Goal: Transaction & Acquisition: Purchase product/service

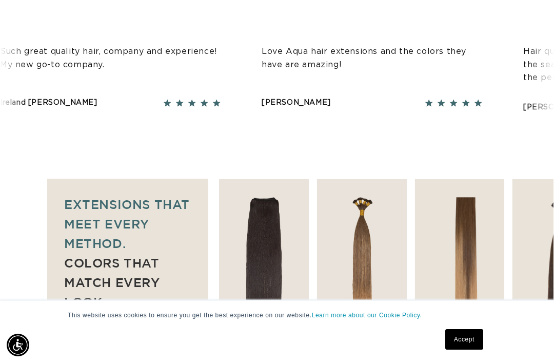
scroll to position [546, 0]
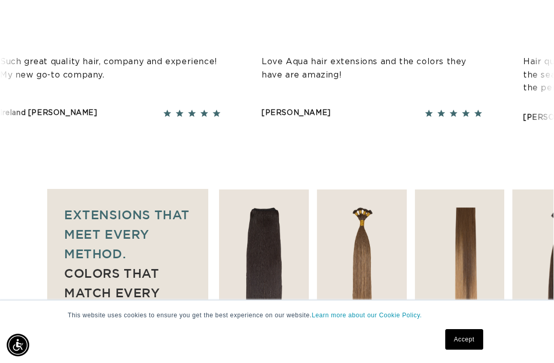
click at [365, 230] on img "3 / 7" at bounding box center [361, 257] width 90 height 137
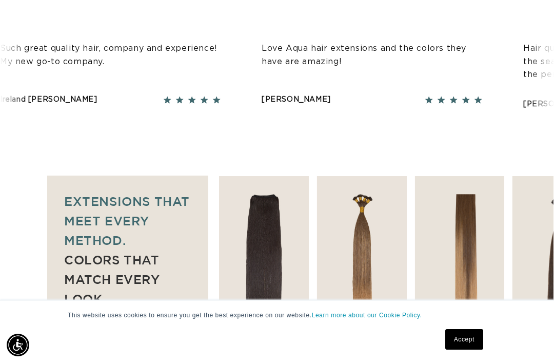
scroll to position [558, 0]
click at [374, 213] on img "3 / 7" at bounding box center [361, 244] width 90 height 137
click at [373, 284] on link "SHOP NOW" at bounding box center [361, 293] width 87 height 19
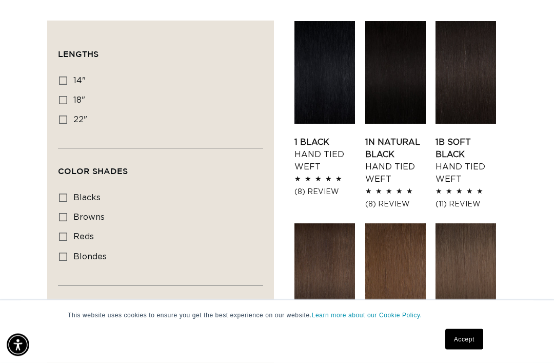
scroll to position [361, 0]
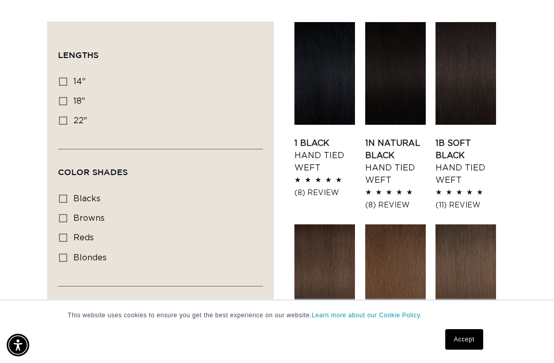
click at [469, 137] on link "1B Soft Black Hand Tied Weft" at bounding box center [465, 161] width 61 height 49
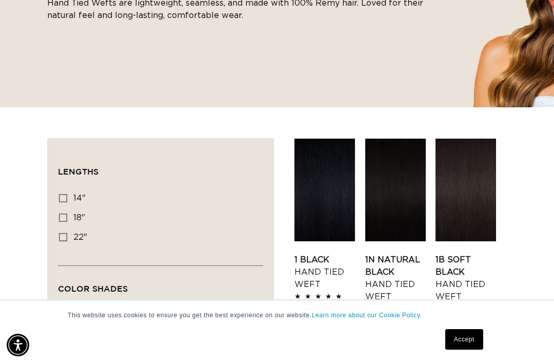
scroll to position [0, 0]
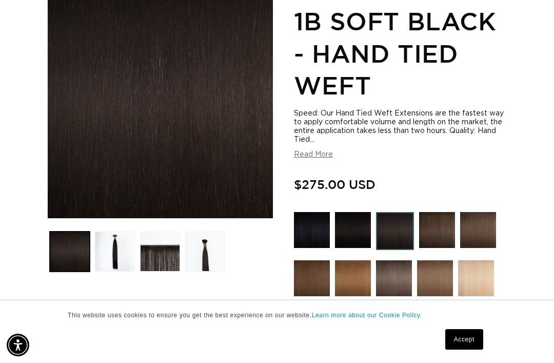
scroll to position [0, 962]
click at [327, 150] on button "Read More" at bounding box center [313, 154] width 39 height 9
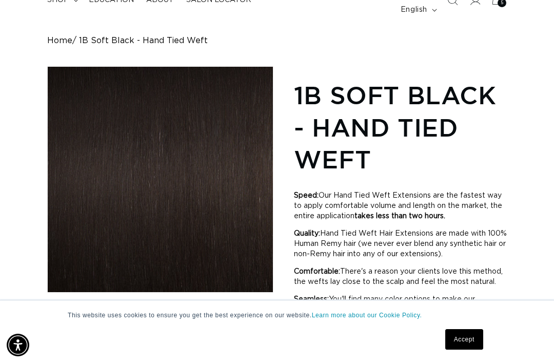
scroll to position [91, 0]
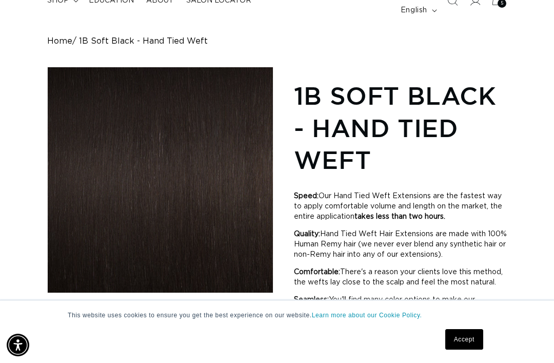
click at [48, 292] on button "Open media 1 in modal" at bounding box center [48, 292] width 0 height 0
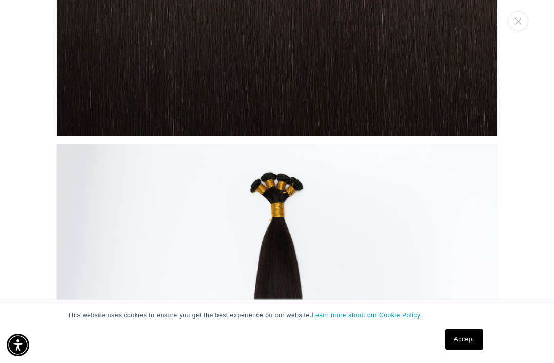
scroll to position [316, 0]
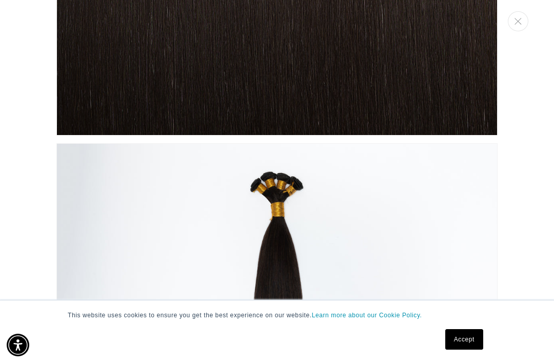
click at [355, 204] on img "Media gallery" at bounding box center [276, 363] width 441 height 441
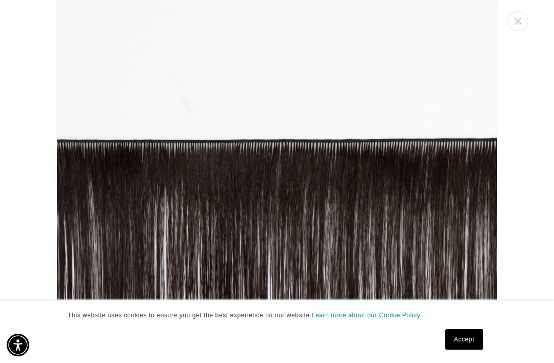
scroll to position [0, 962]
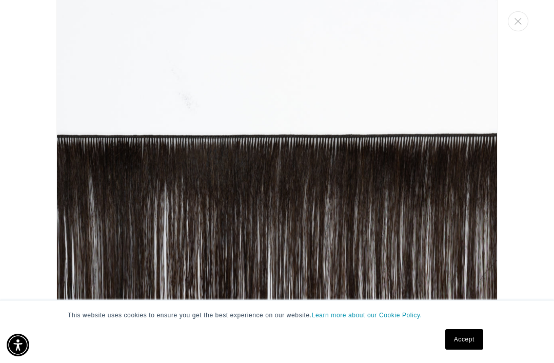
click at [429, 232] on img "Media gallery" at bounding box center [276, 209] width 441 height 441
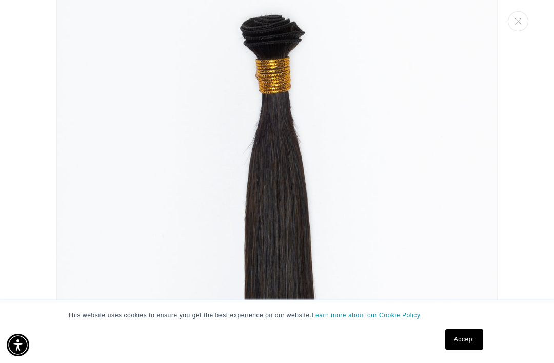
scroll to position [0, 0]
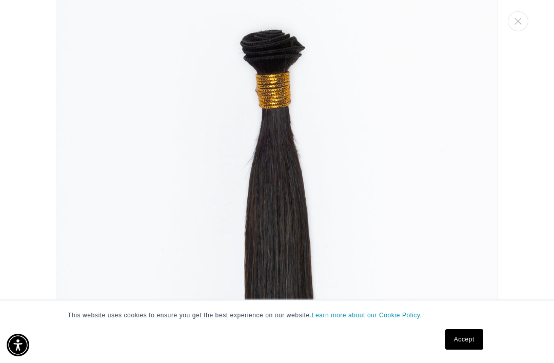
click at [521, 21] on button "Close" at bounding box center [518, 21] width 21 height 20
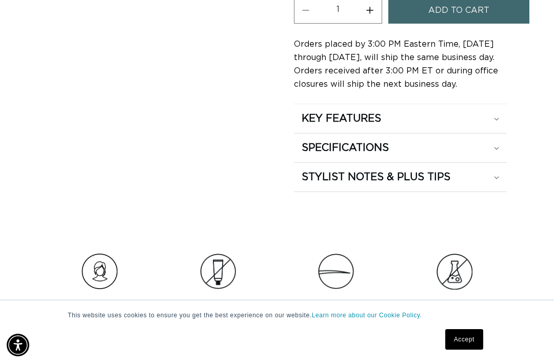
click at [499, 146] on summary "SPECIFICATIONS" at bounding box center [400, 147] width 213 height 29
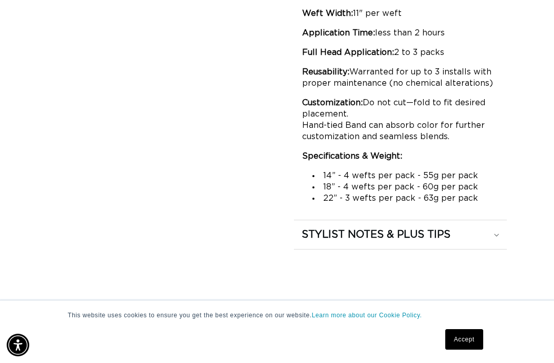
scroll to position [0, 481]
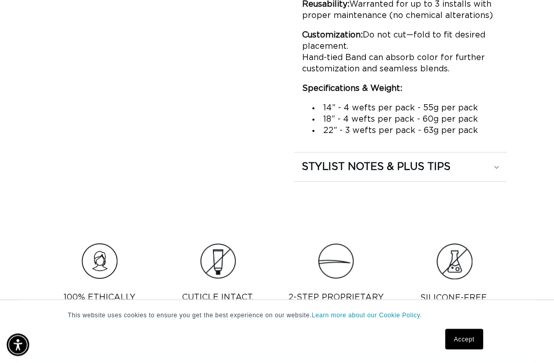
click at [501, 182] on summary "STYLIST NOTES & PLUS TIPS" at bounding box center [400, 167] width 213 height 29
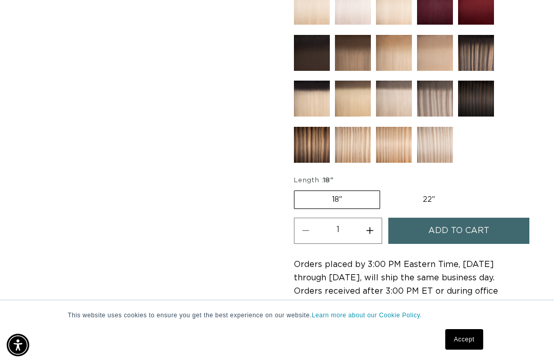
scroll to position [0, 0]
click at [373, 228] on button "Increase quantity for 1B Soft Black - Hand Tied Weft" at bounding box center [369, 230] width 23 height 26
type input "2"
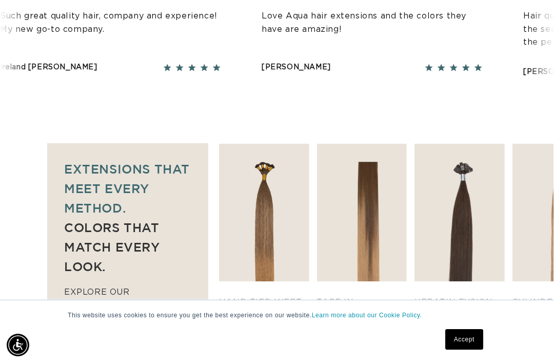
click at [480, 251] on link "SHOP NOW" at bounding box center [458, 260] width 87 height 19
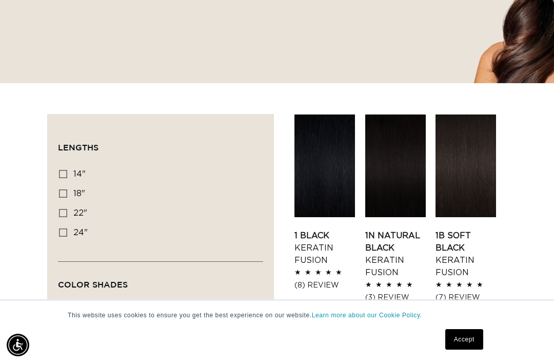
scroll to position [0, 481]
click at [469, 349] on link "Accept" at bounding box center [464, 339] width 38 height 21
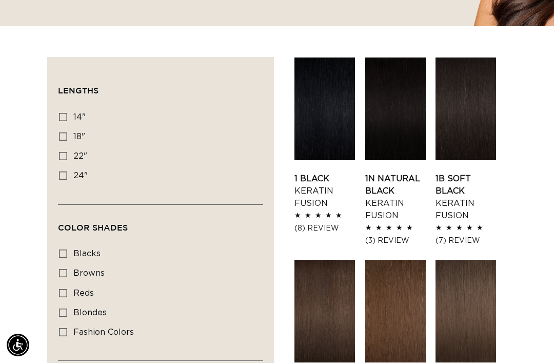
scroll to position [0, 962]
click at [471, 172] on link "1B Soft Black Keratin Fusion" at bounding box center [465, 196] width 61 height 49
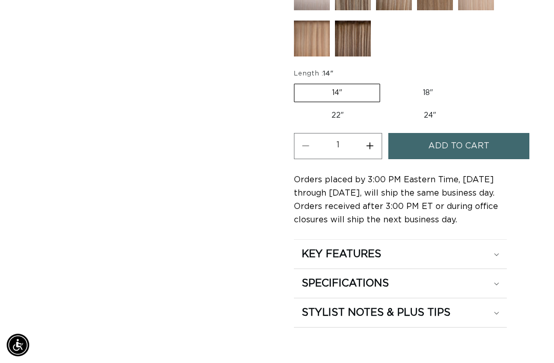
scroll to position [804, 0]
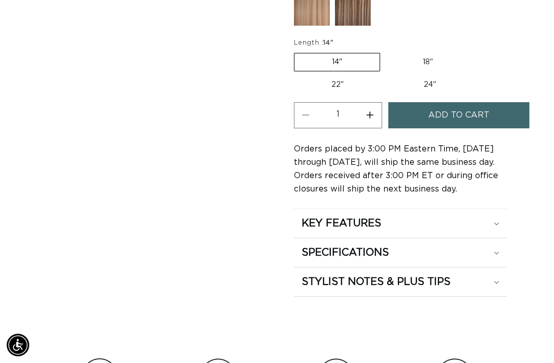
click at [499, 251] on icon at bounding box center [496, 252] width 5 height 3
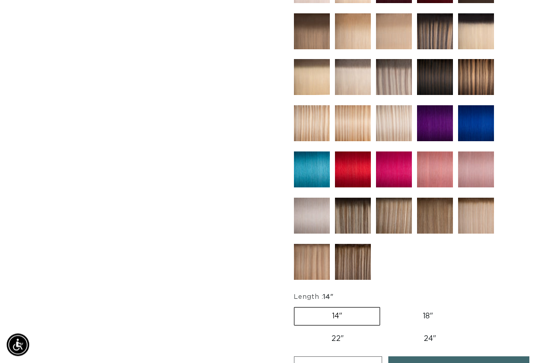
scroll to position [697, 0]
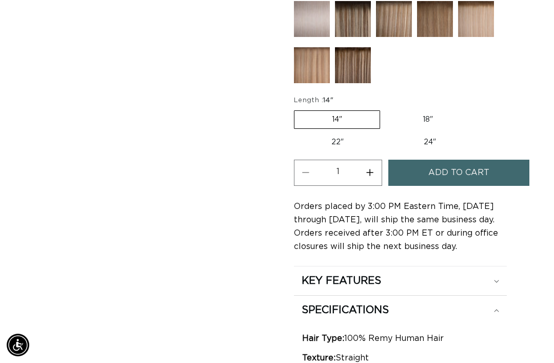
click at [344, 133] on label "22" Variant sold out or unavailable" at bounding box center [337, 141] width 87 height 17
click at [475, 109] on input "22" Variant sold out or unavailable" at bounding box center [475, 108] width 1 height 1
radio input "true"
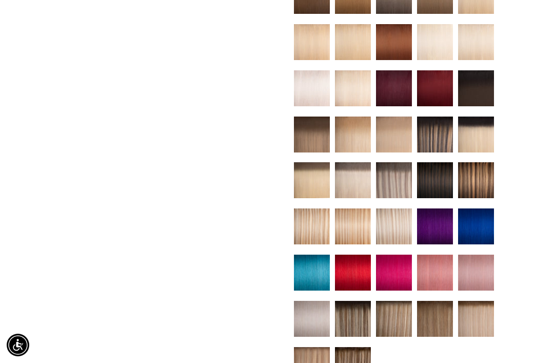
click at [479, 167] on img at bounding box center [476, 180] width 36 height 36
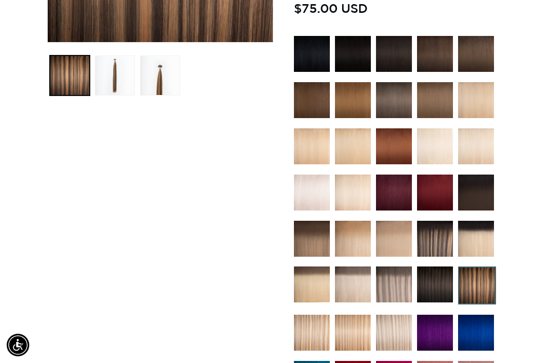
scroll to position [0, 481]
click at [390, 325] on img at bounding box center [394, 332] width 36 height 36
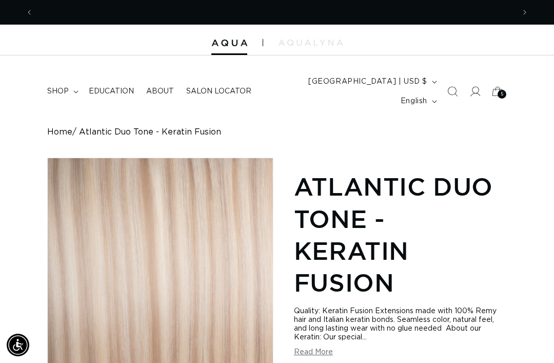
scroll to position [0, 481]
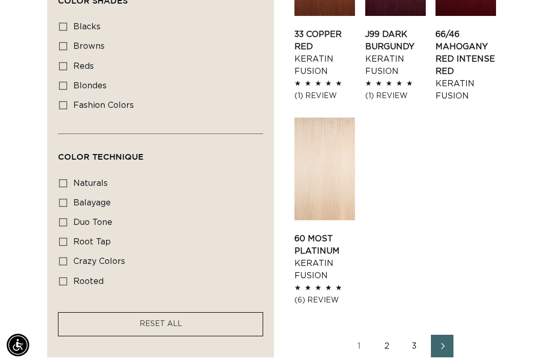
scroll to position [0, 481]
click at [354, 334] on link "1" at bounding box center [359, 345] width 23 height 23
click at [359, 334] on link "1" at bounding box center [359, 345] width 23 height 23
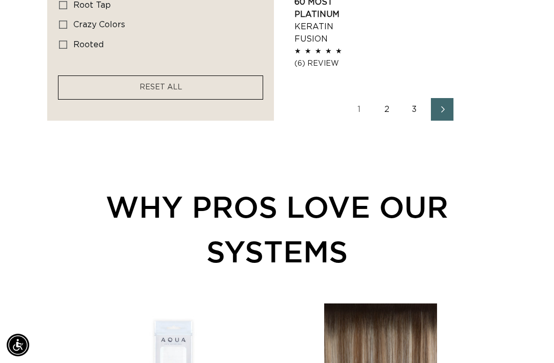
click at [356, 98] on link "1" at bounding box center [359, 109] width 23 height 23
click at [387, 98] on link "2" at bounding box center [386, 109] width 23 height 23
click at [416, 98] on link "3" at bounding box center [414, 109] width 23 height 23
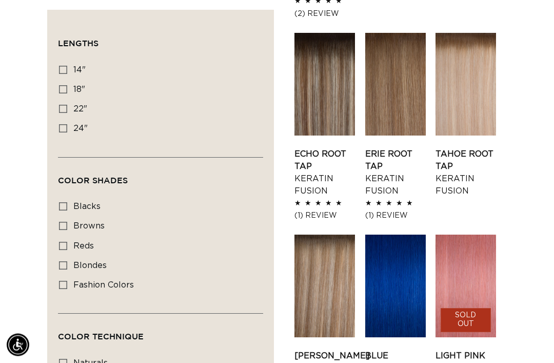
scroll to position [591, 0]
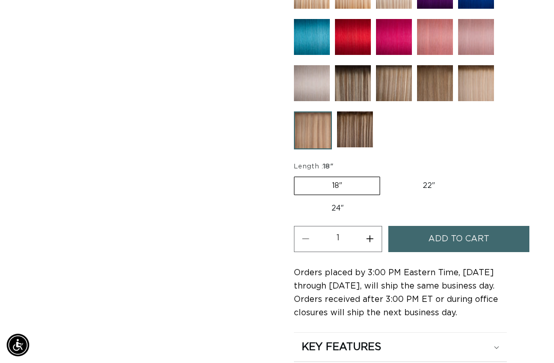
scroll to position [0, 962]
click at [431, 177] on label "22" Variant sold out or unavailable" at bounding box center [428, 185] width 87 height 17
click at [386, 175] on input "22" Variant sold out or unavailable" at bounding box center [385, 174] width 1 height 1
radio input "true"
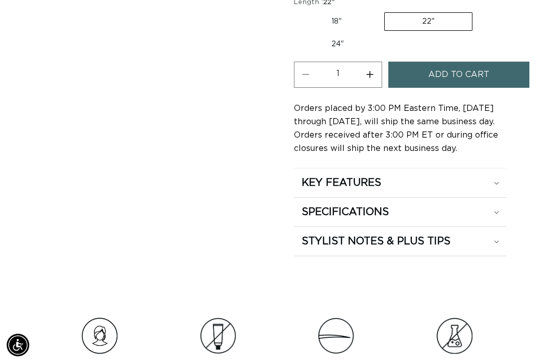
scroll to position [833, 0]
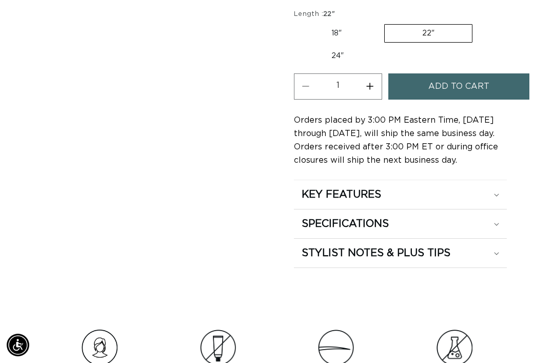
click at [494, 223] on icon at bounding box center [496, 224] width 5 height 3
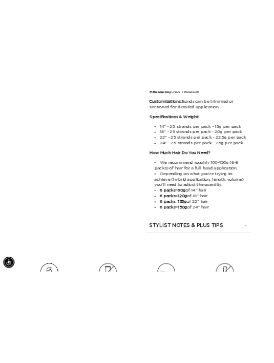
scroll to position [1388, 0]
